Goal: Browse casually: Explore the website without a specific task or goal

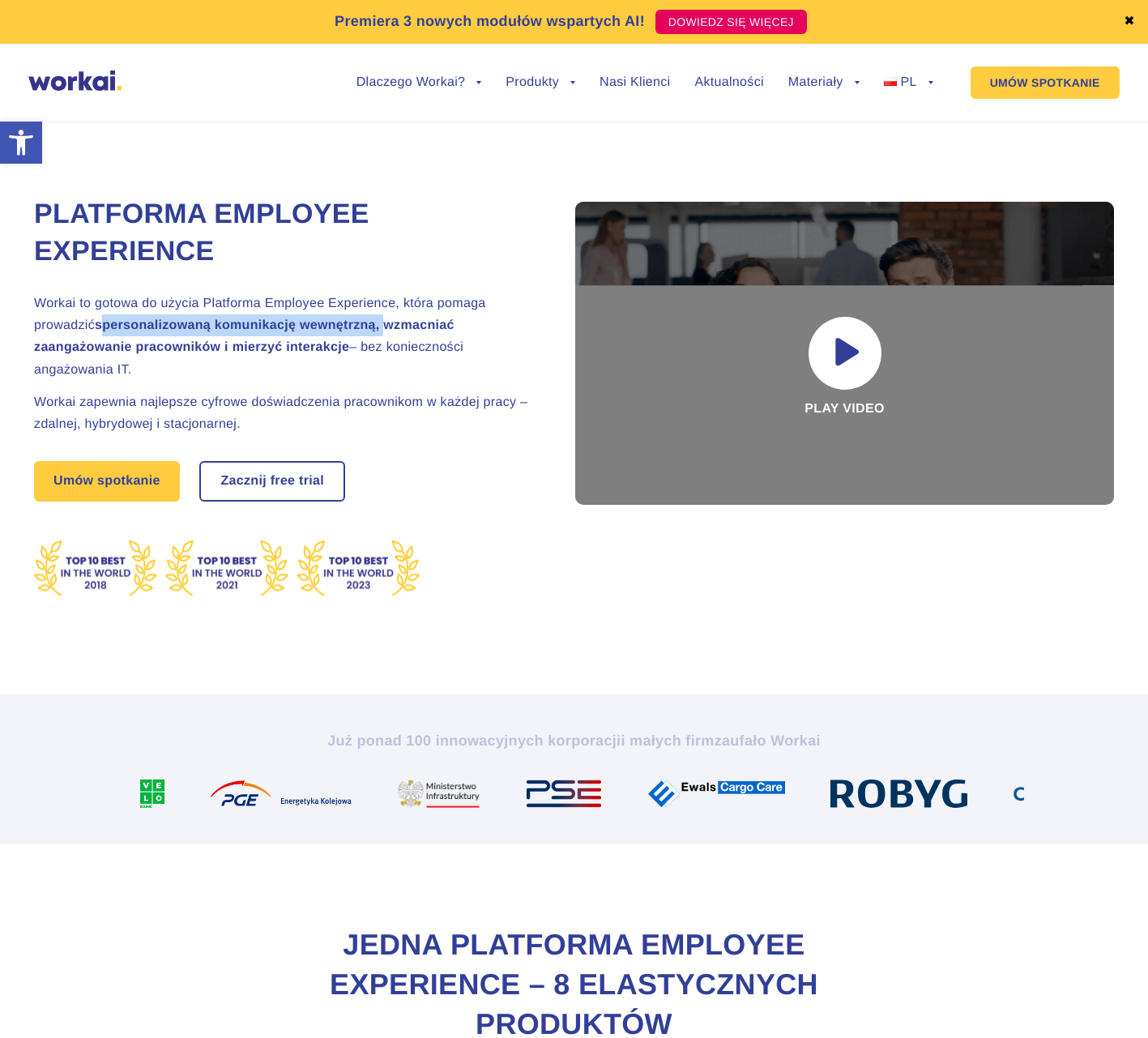
drag, startPoint x: 100, startPoint y: 327, endPoint x: 384, endPoint y: 323, distance: 284.0
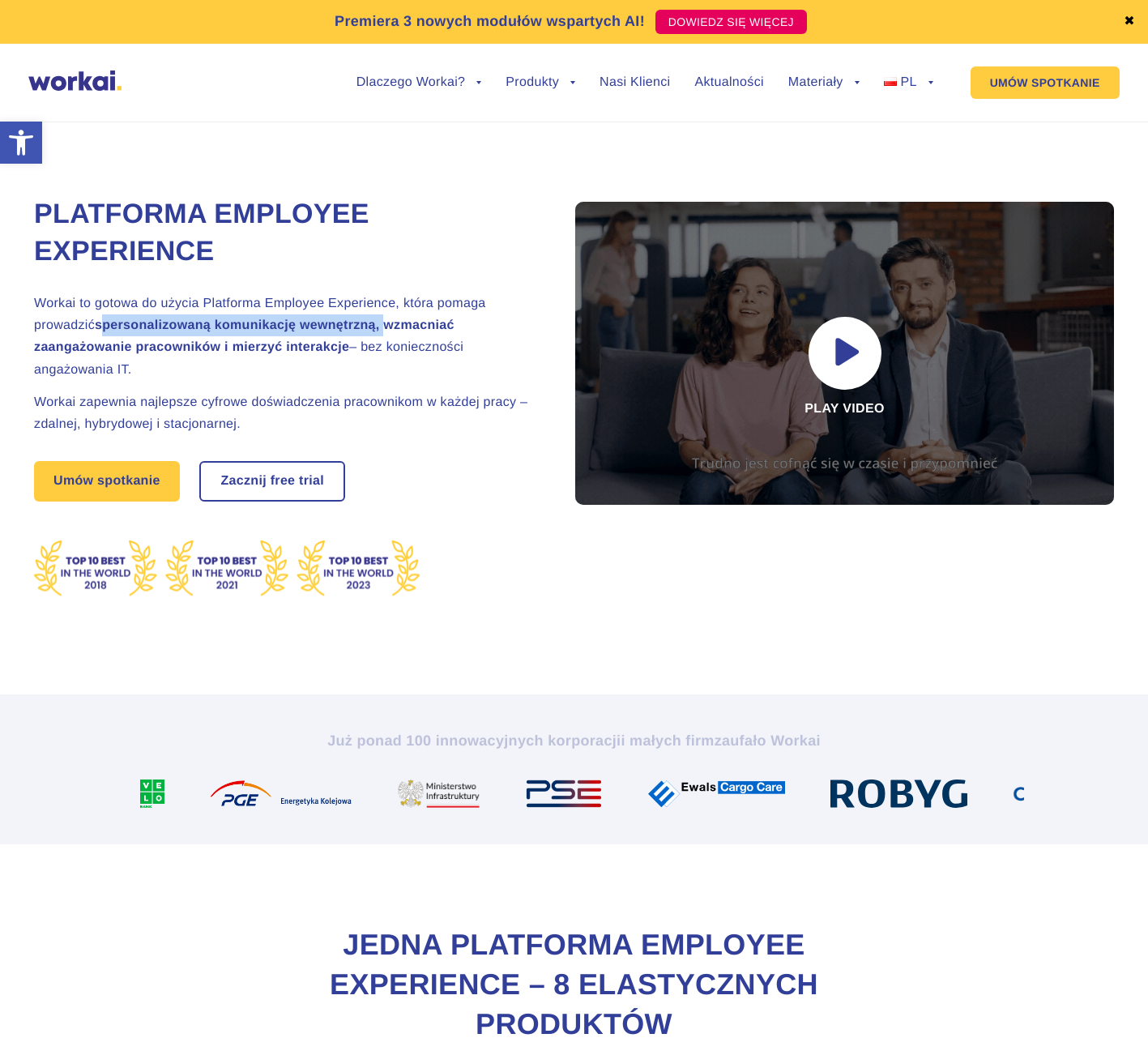
click at [384, 323] on strong "spersonalizowaną komunikację wewnętrzną, wzmacniać zaangażowanie pracowników i …" at bounding box center [245, 337] width 420 height 35
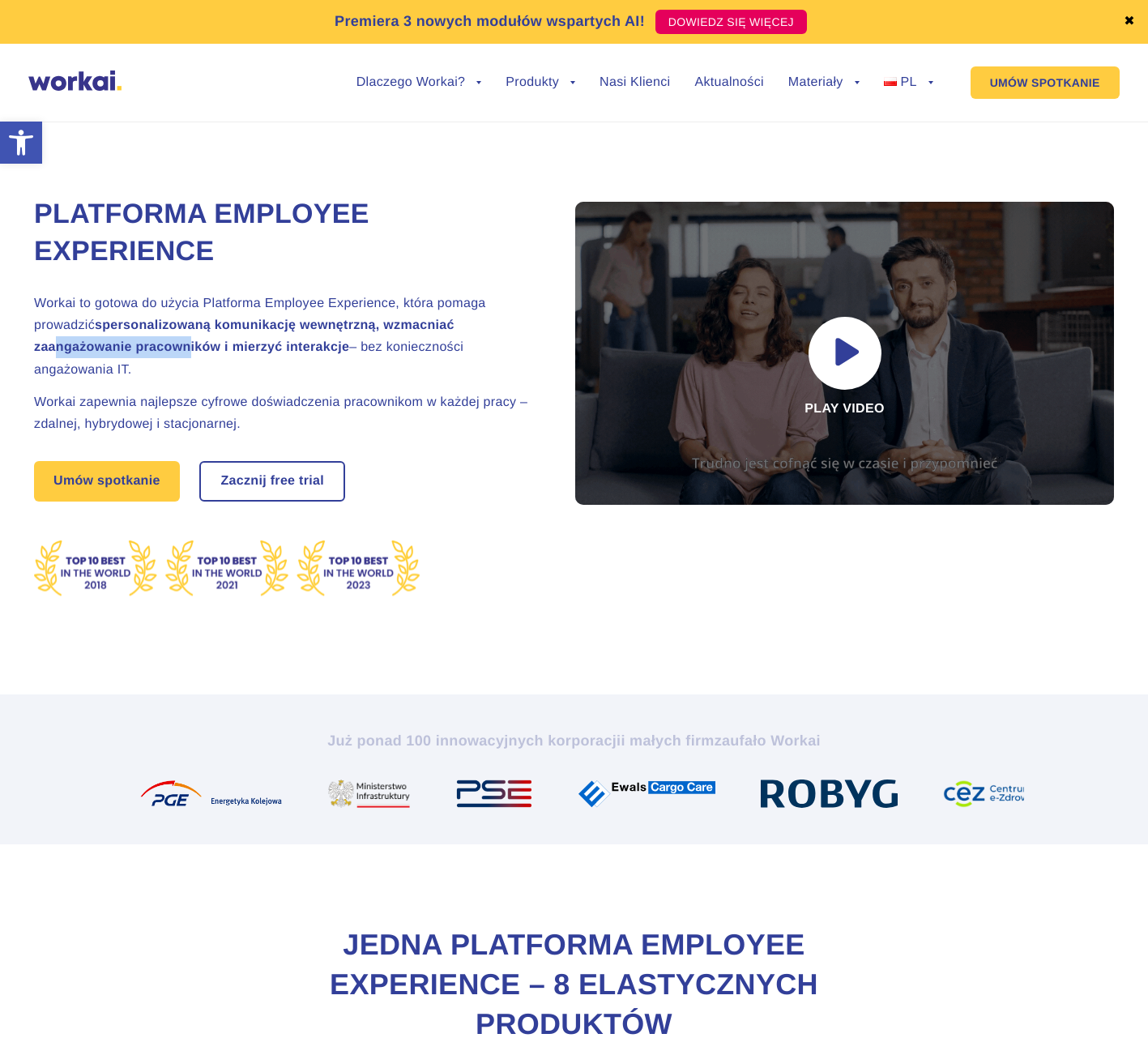
drag, startPoint x: 48, startPoint y: 348, endPoint x: 193, endPoint y: 342, distance: 145.1
click at [186, 344] on strong "spersonalizowaną komunikację wewnętrzną, wzmacniać zaangażowanie pracowników i …" at bounding box center [245, 337] width 420 height 35
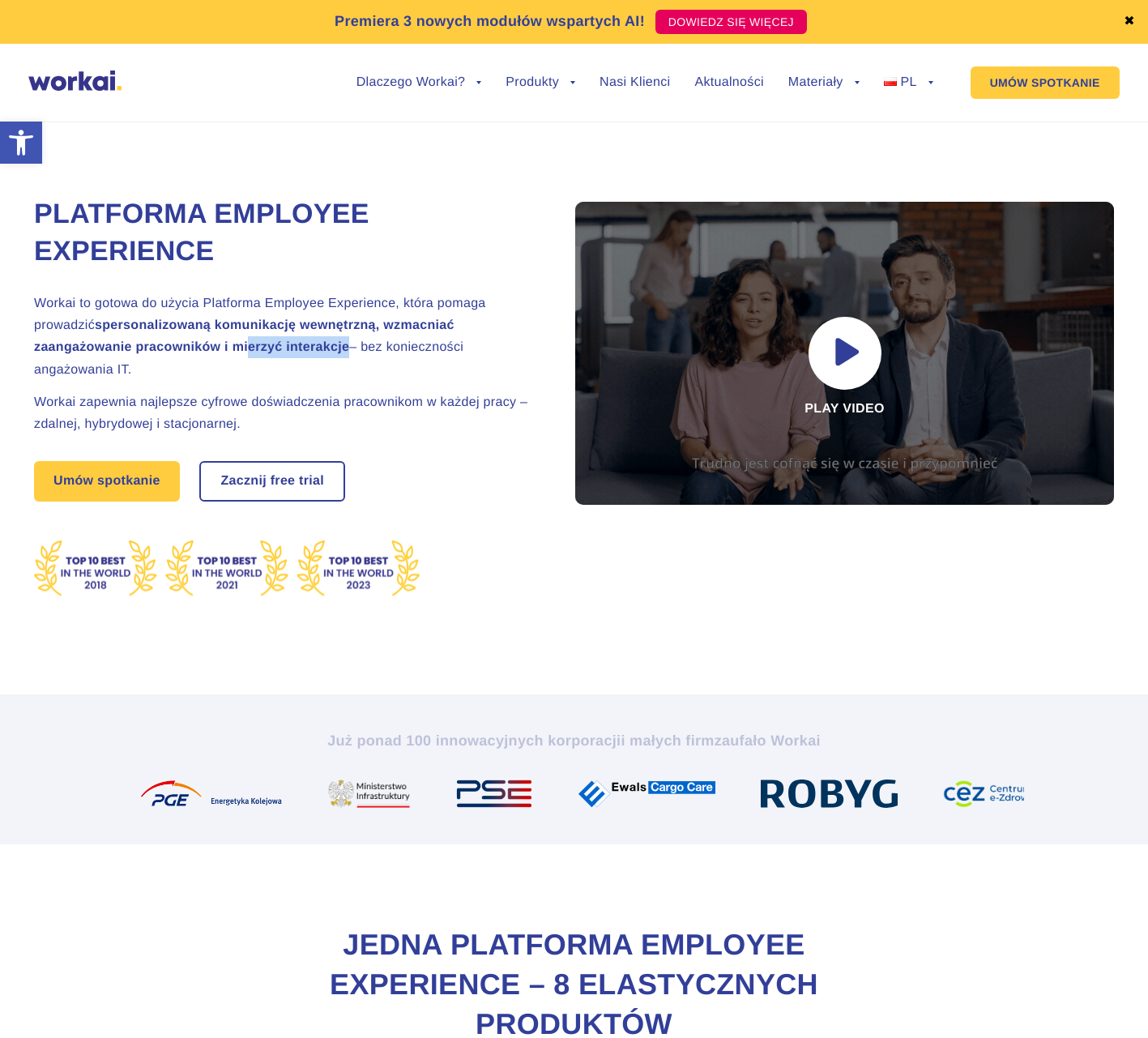
drag, startPoint x: 253, startPoint y: 341, endPoint x: 344, endPoint y: 367, distance: 94.6
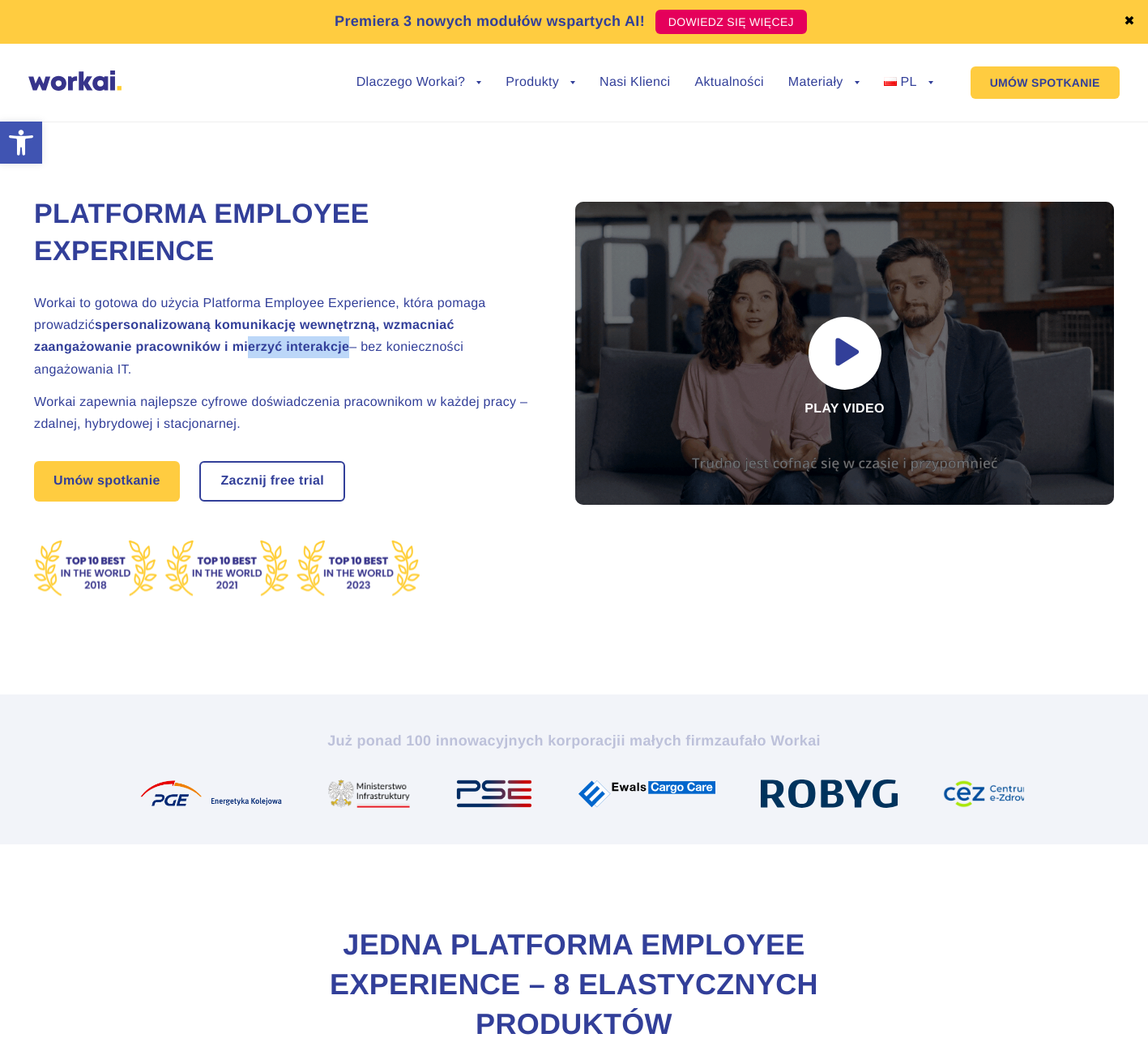
click at [361, 346] on h2 "Workai to gotowa do użycia Platforma Employee Experience, która pomaga prowadzi…" at bounding box center [285, 337] width 502 height 88
drag, startPoint x: 302, startPoint y: 363, endPoint x: 184, endPoint y: 375, distance: 118.6
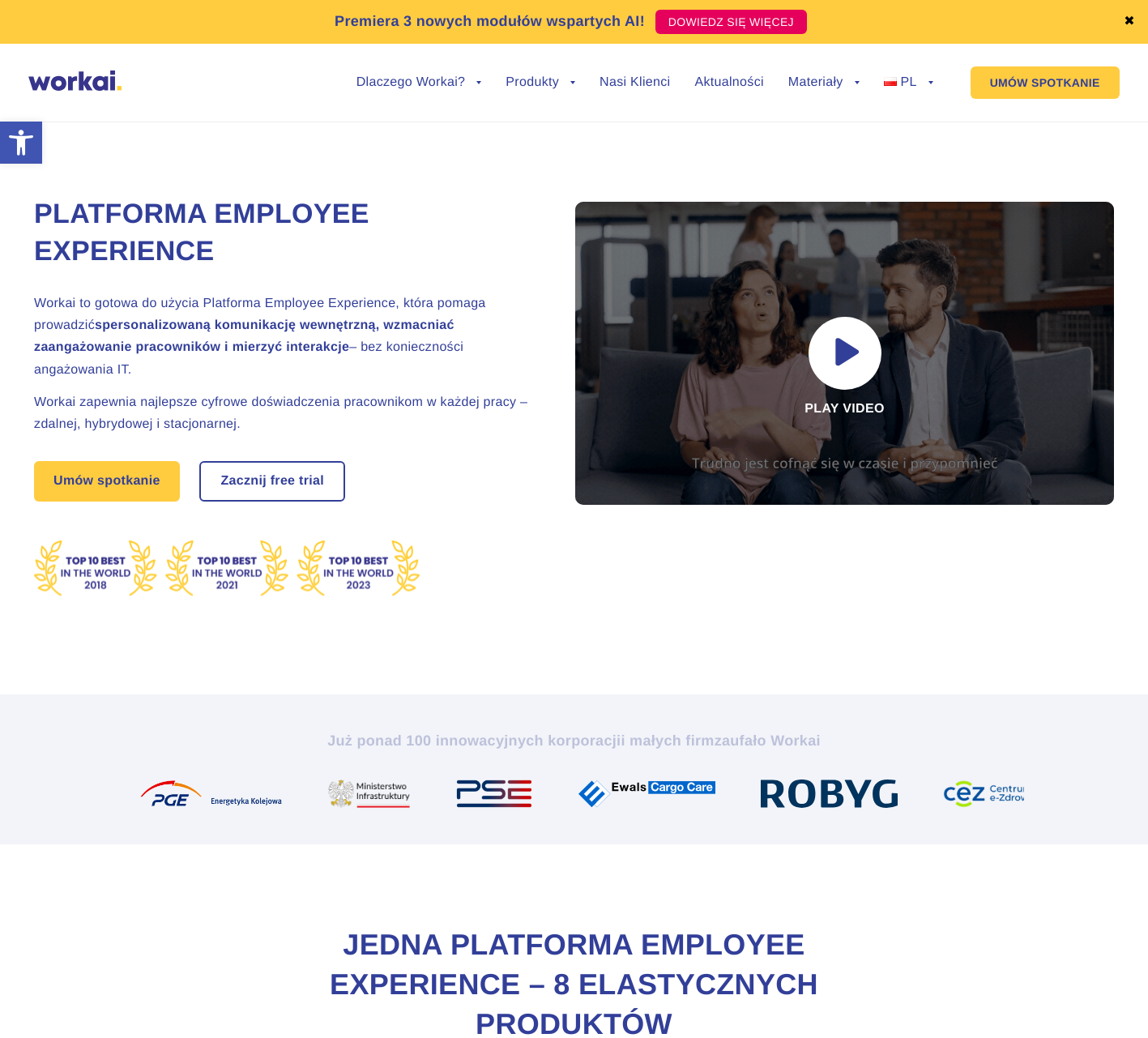
click at [300, 364] on h2 "Workai to gotowa do użycia Platforma Employee Experience, która pomaga prowadzi…" at bounding box center [285, 337] width 502 height 88
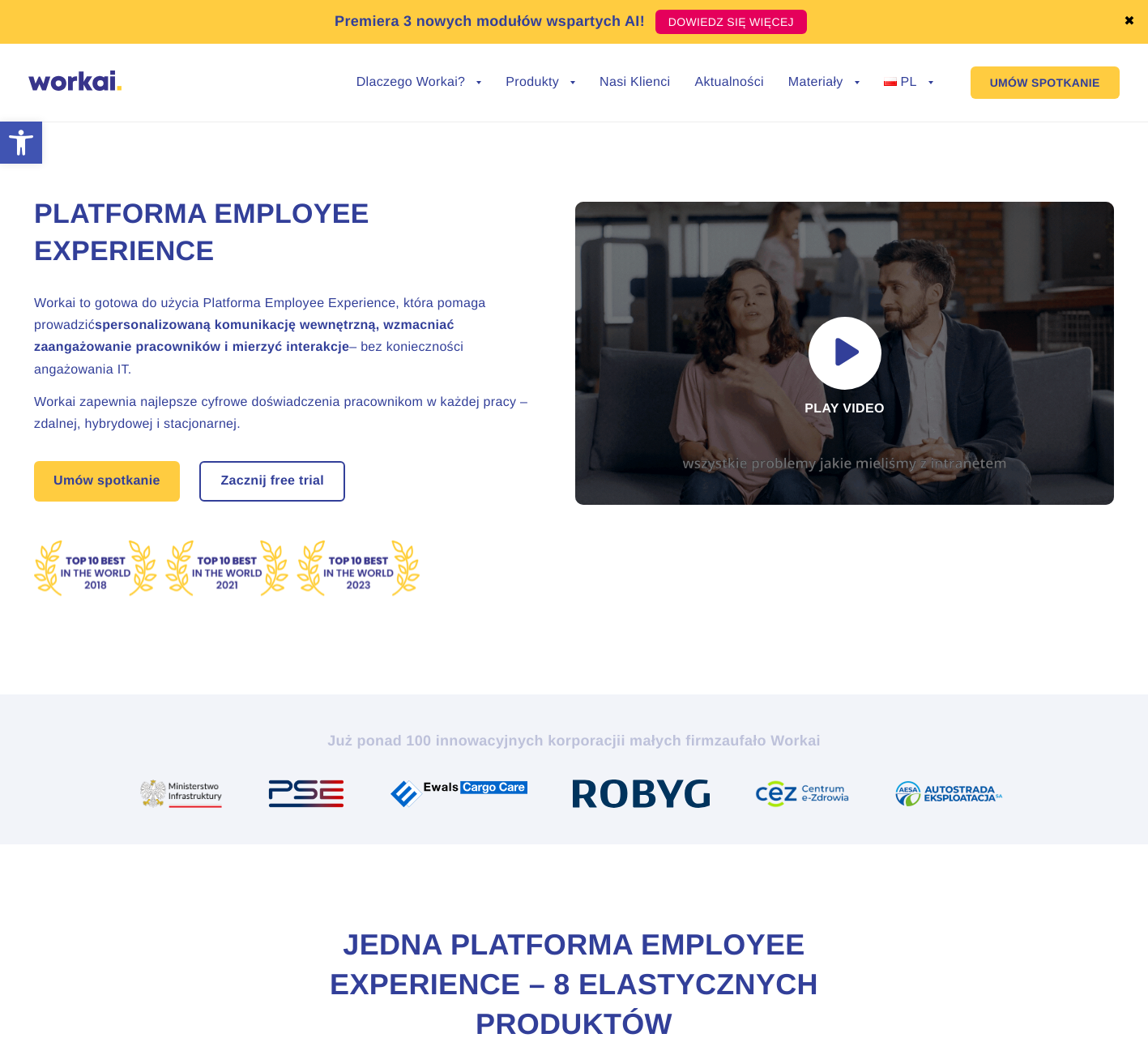
drag, startPoint x: 130, startPoint y: 368, endPoint x: 99, endPoint y: 288, distance: 85.8
click at [5, 195] on div "Platforma Employee Experience Workai to gotowa do użycia Platforma Employee Exp…" at bounding box center [573, 390] width 1137 height 610
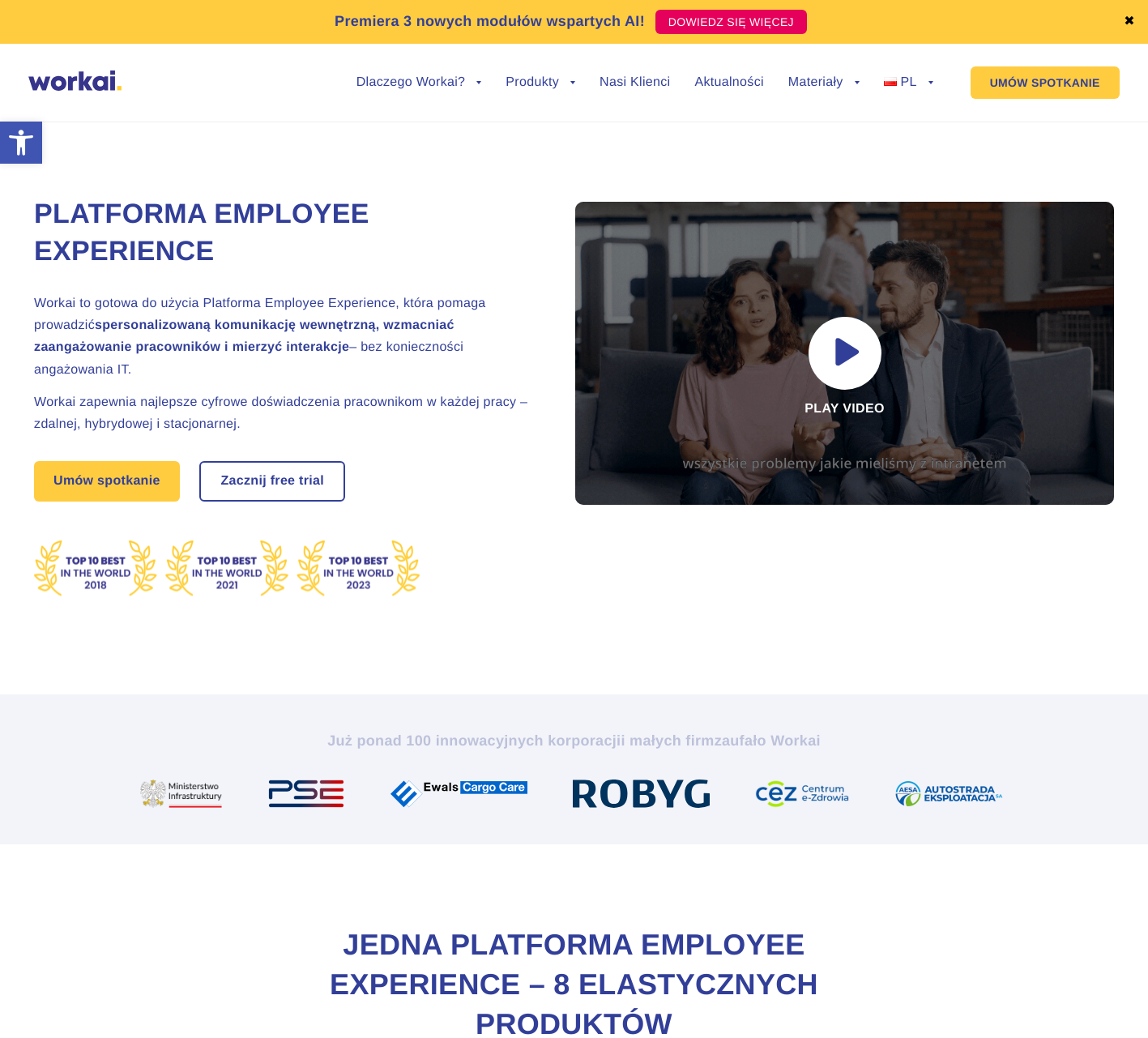
click at [172, 307] on h2 "Workai to gotowa do użycia Platforma Employee Experience, która pomaga prowadzi…" at bounding box center [285, 337] width 502 height 88
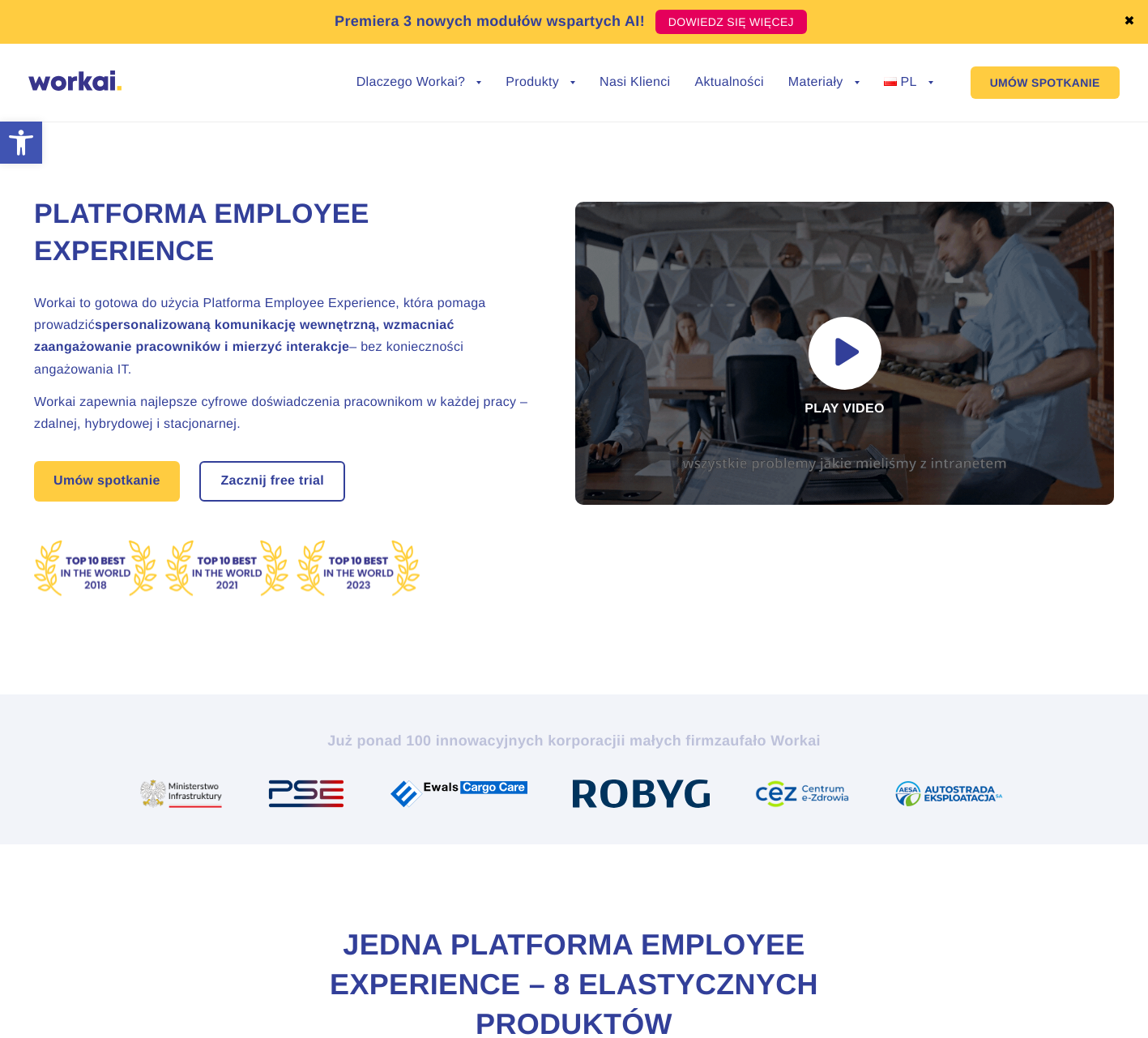
click at [241, 311] on h2 "Workai to gotowa do użycia Platforma Employee Experience, która pomaga prowadzi…" at bounding box center [285, 337] width 502 height 88
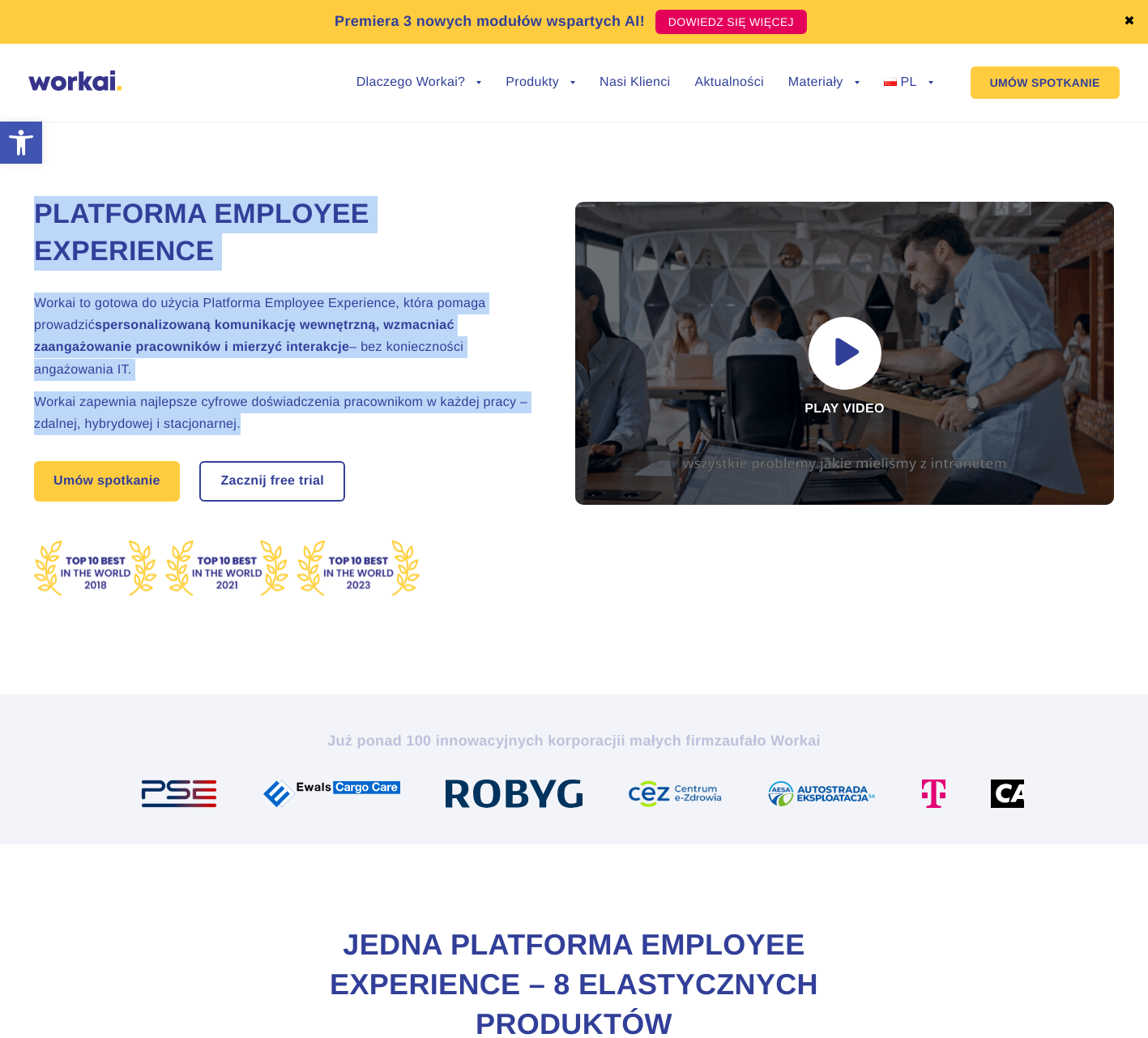
drag, startPoint x: 251, startPoint y: 431, endPoint x: 124, endPoint y: 280, distance: 197.3
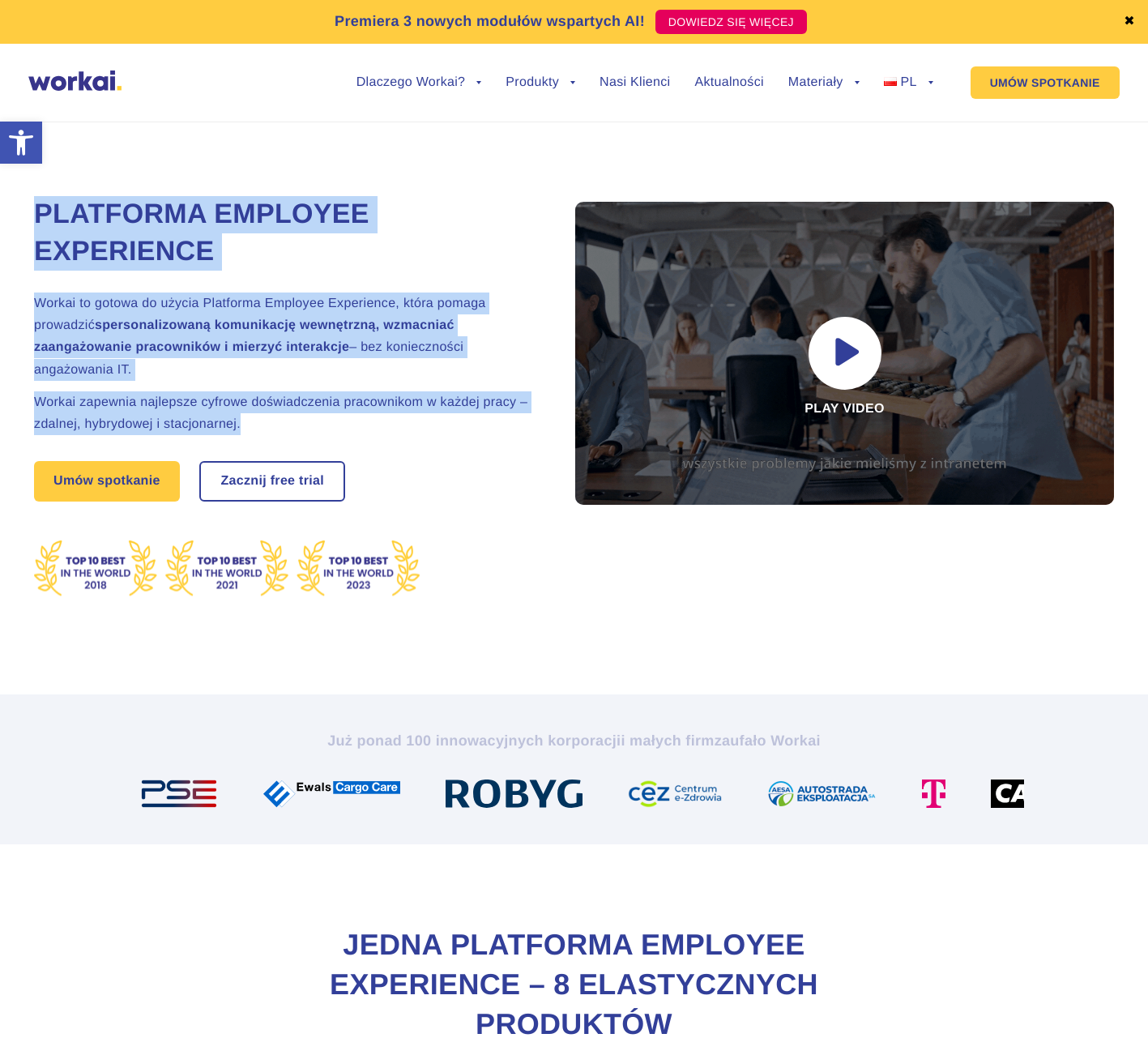
click at [15, 193] on div "Platforma Employee Experience Workai to gotowa do użycia Platforma Employee Exp…" at bounding box center [573, 390] width 1137 height 610
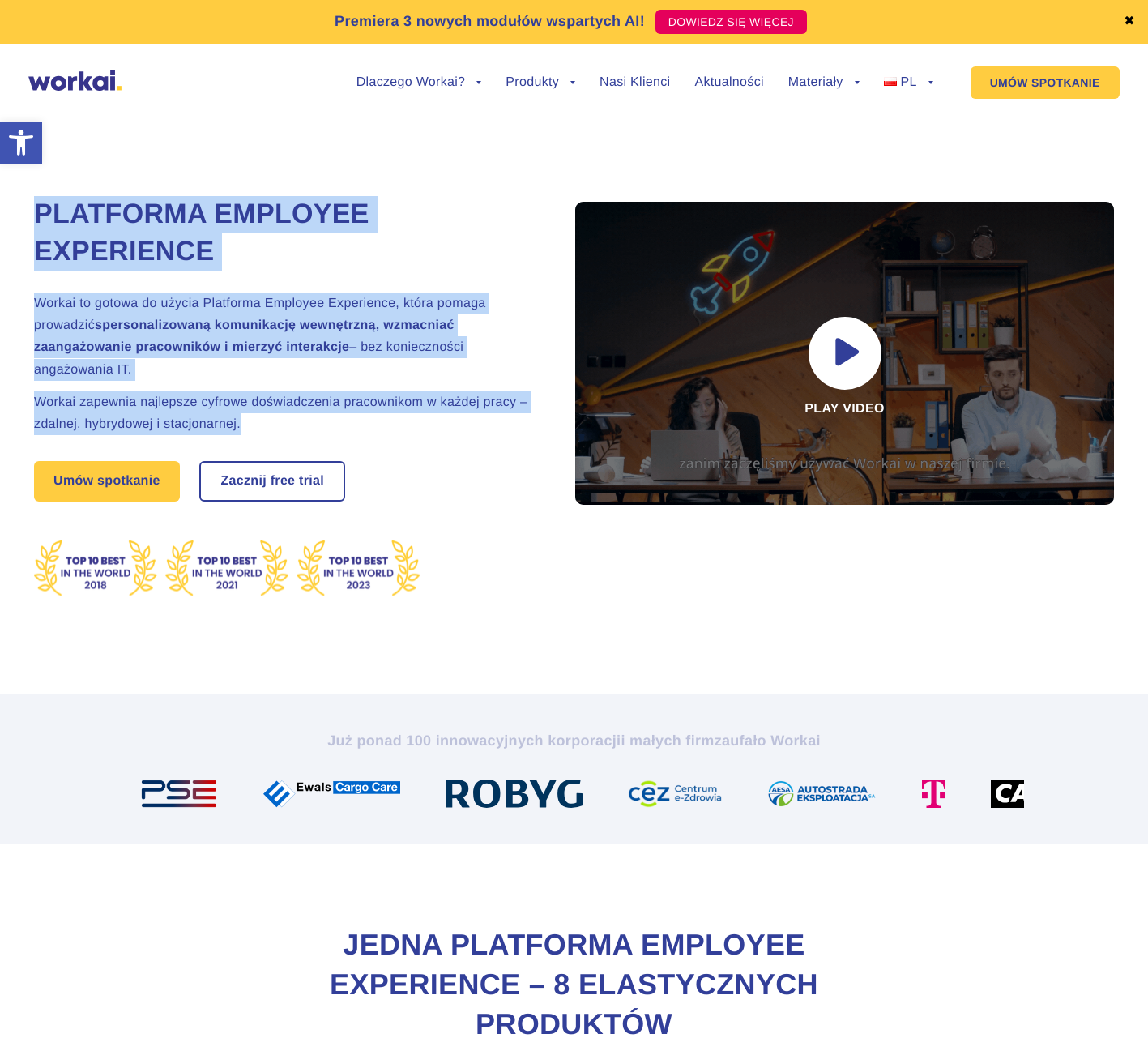
click at [140, 284] on div "Platforma Employee Experience Workai to gotowa do użycia Platforma Employee Exp…" at bounding box center [285, 438] width 502 height 512
